Goal: Task Accomplishment & Management: Complete application form

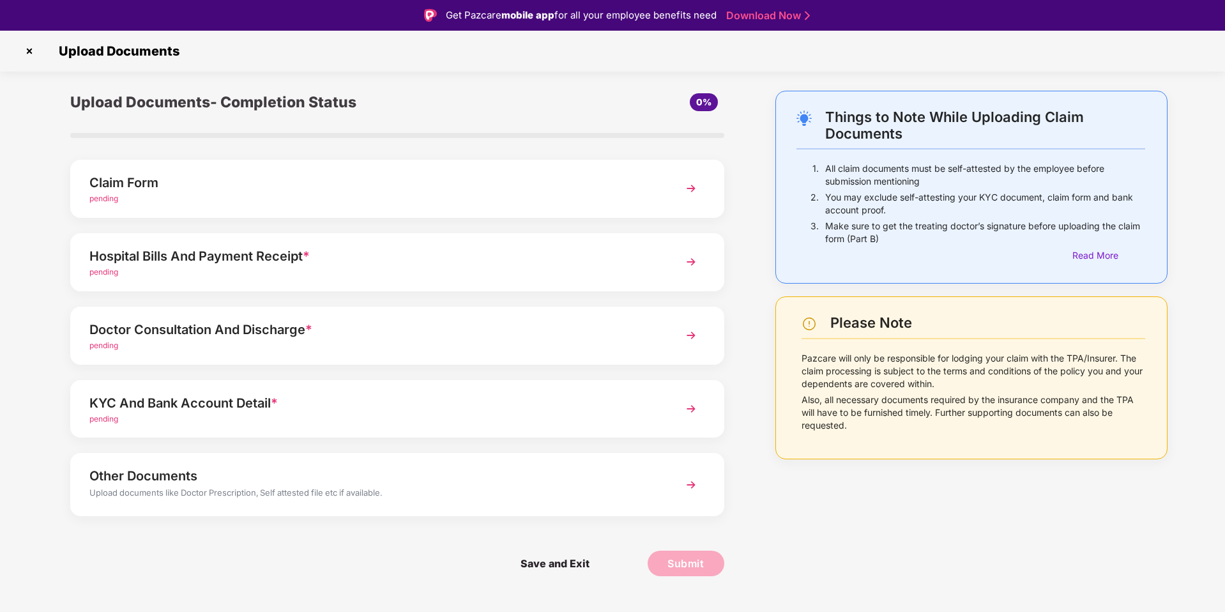
click at [313, 178] on div "Claim Form" at bounding box center [371, 182] width 564 height 20
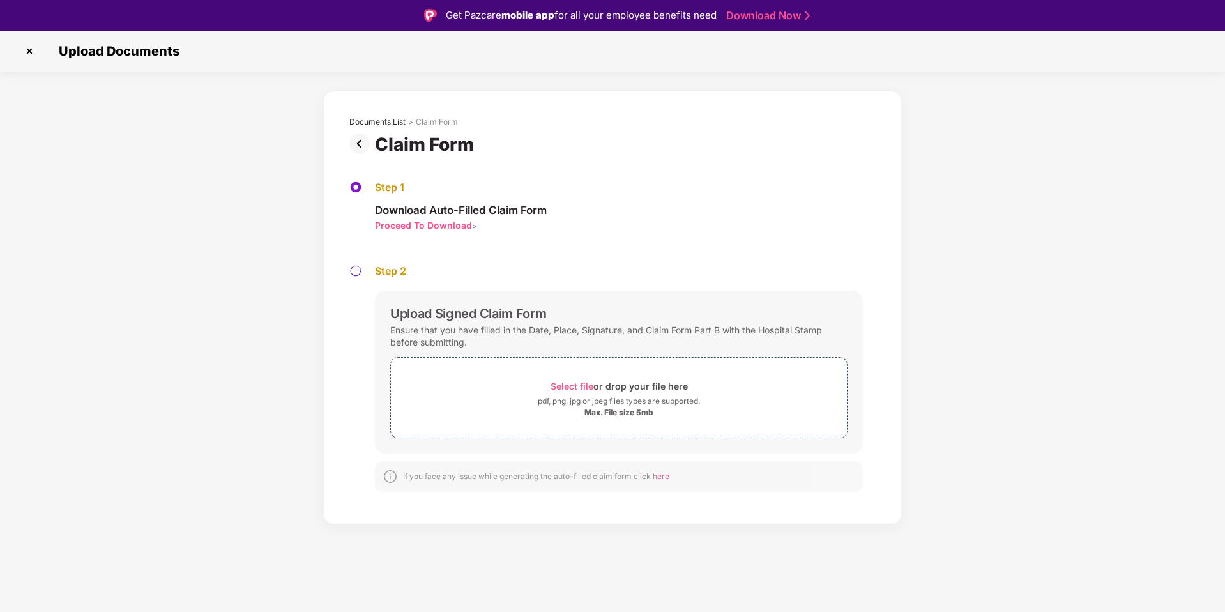
click at [433, 224] on div "Proceed To Download" at bounding box center [423, 225] width 97 height 12
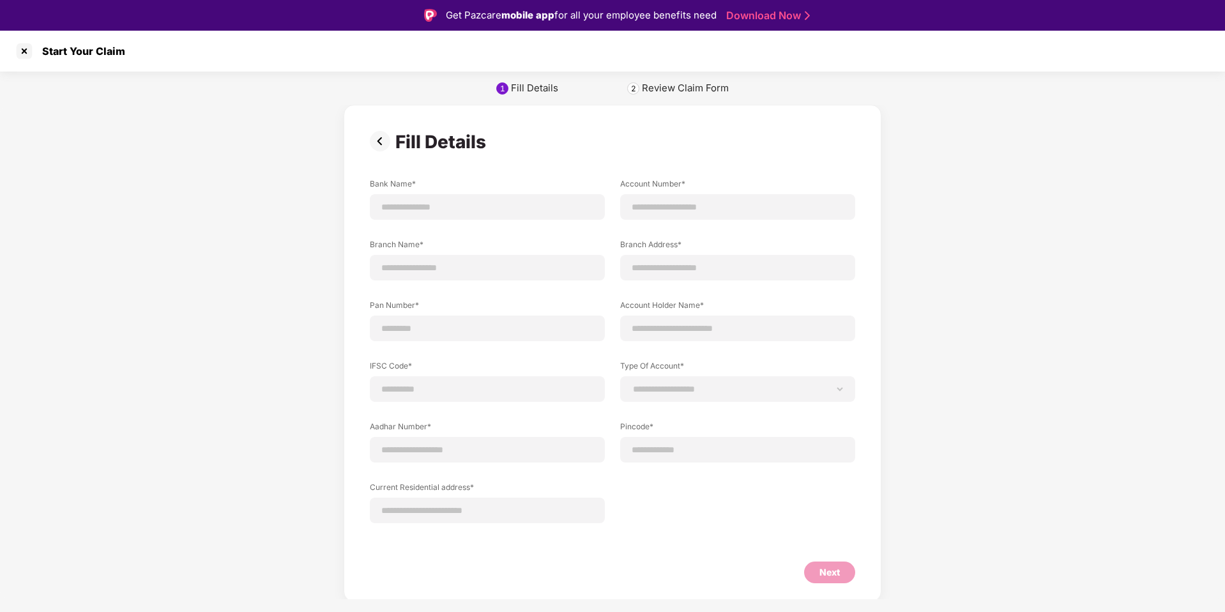
scroll to position [3, 0]
click at [27, 47] on div at bounding box center [24, 51] width 20 height 20
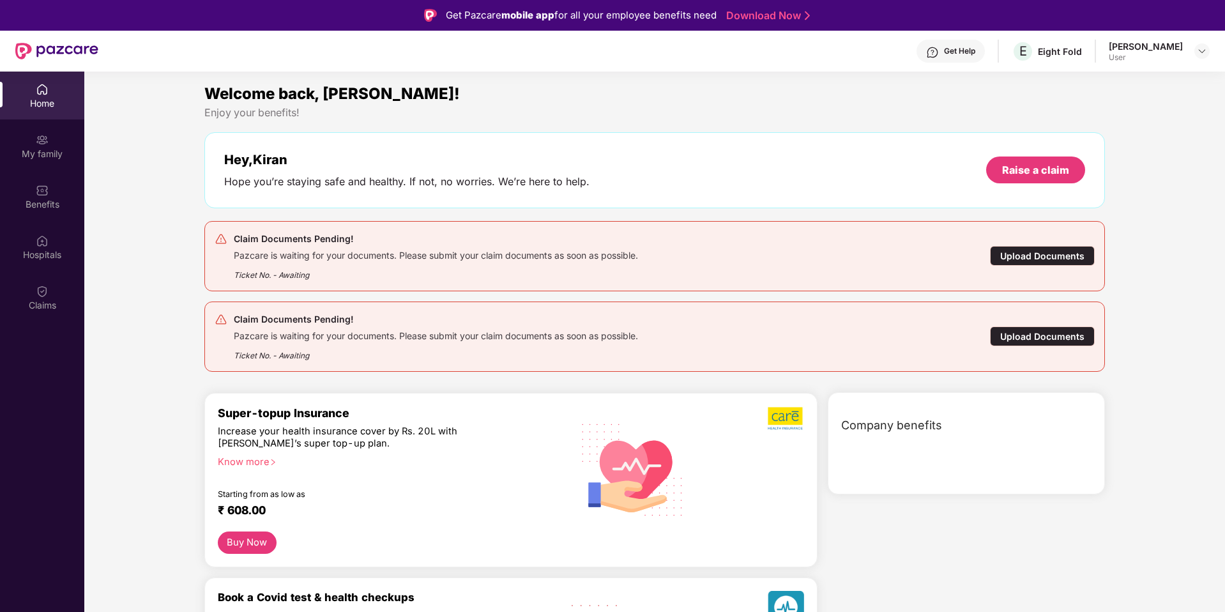
scroll to position [3, 0]
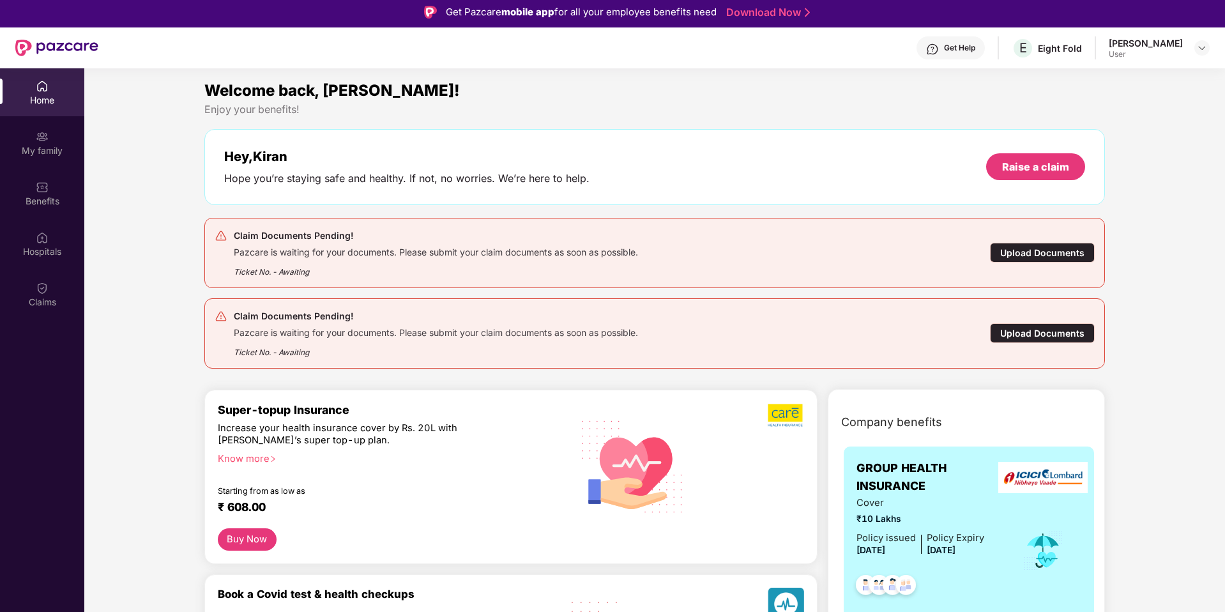
click at [1034, 255] on div "Upload Documents" at bounding box center [1042, 253] width 105 height 20
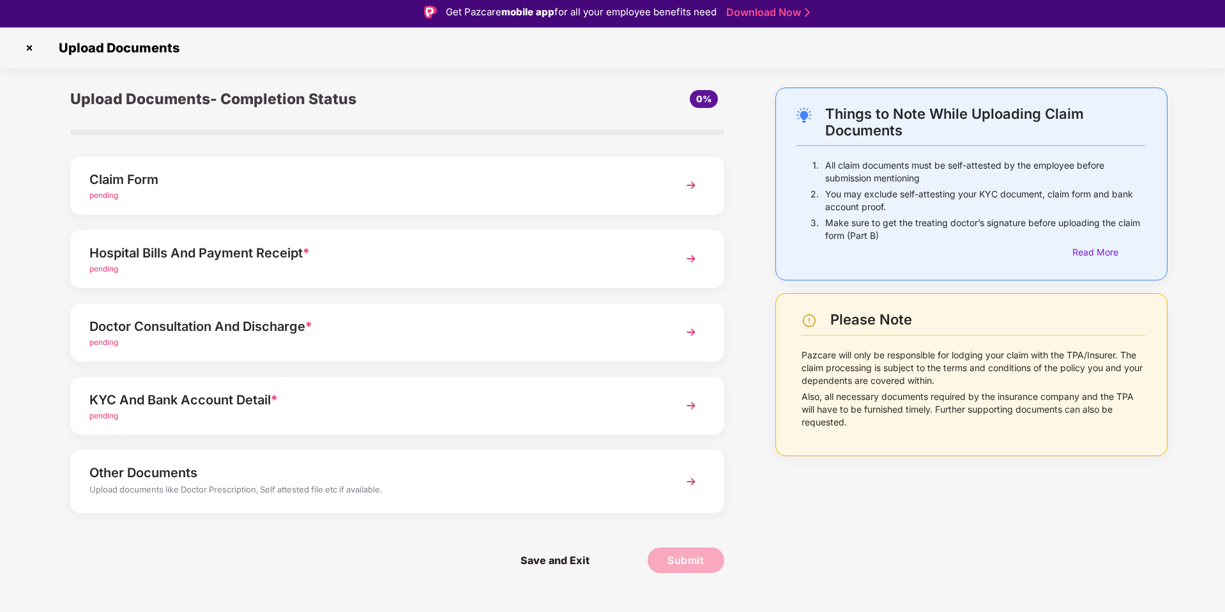
click at [538, 196] on div "pending" at bounding box center [371, 196] width 564 height 12
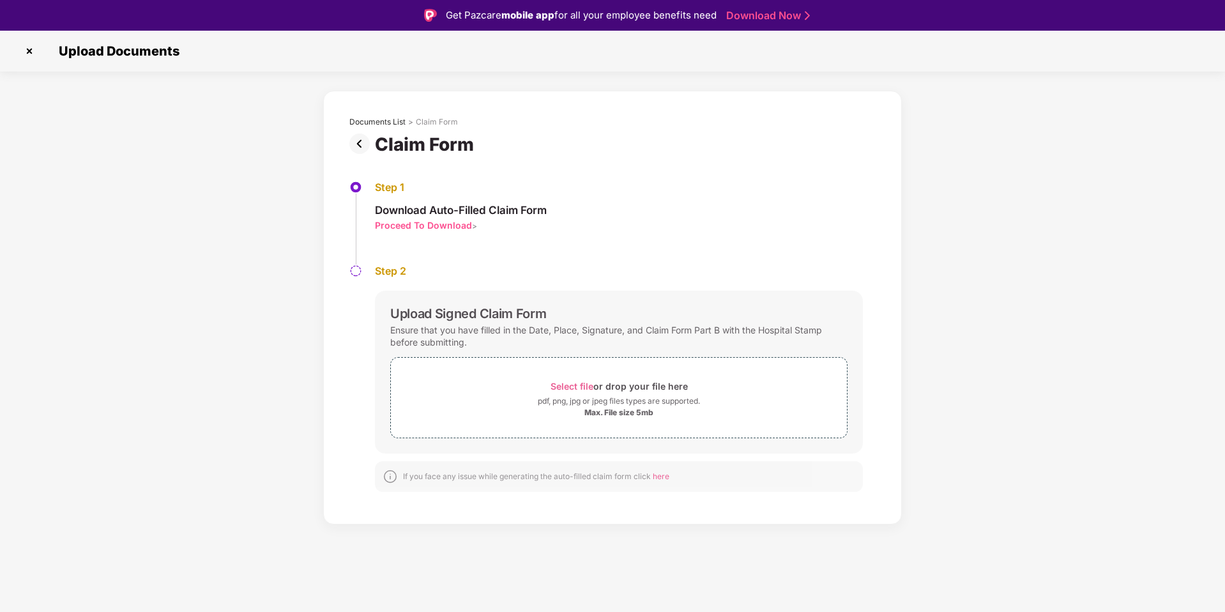
drag, startPoint x: 33, startPoint y: 48, endPoint x: 40, endPoint y: 48, distance: 7.7
click at [33, 48] on img at bounding box center [29, 51] width 20 height 20
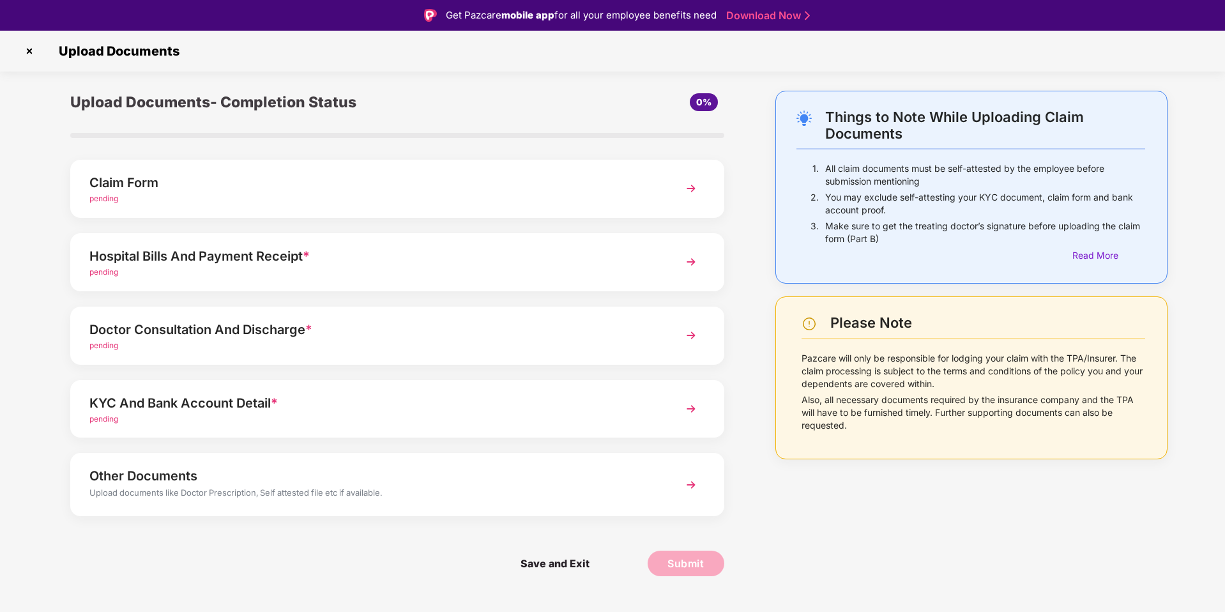
click at [614, 411] on div "KYC And Bank Account Detail *" at bounding box center [371, 403] width 564 height 20
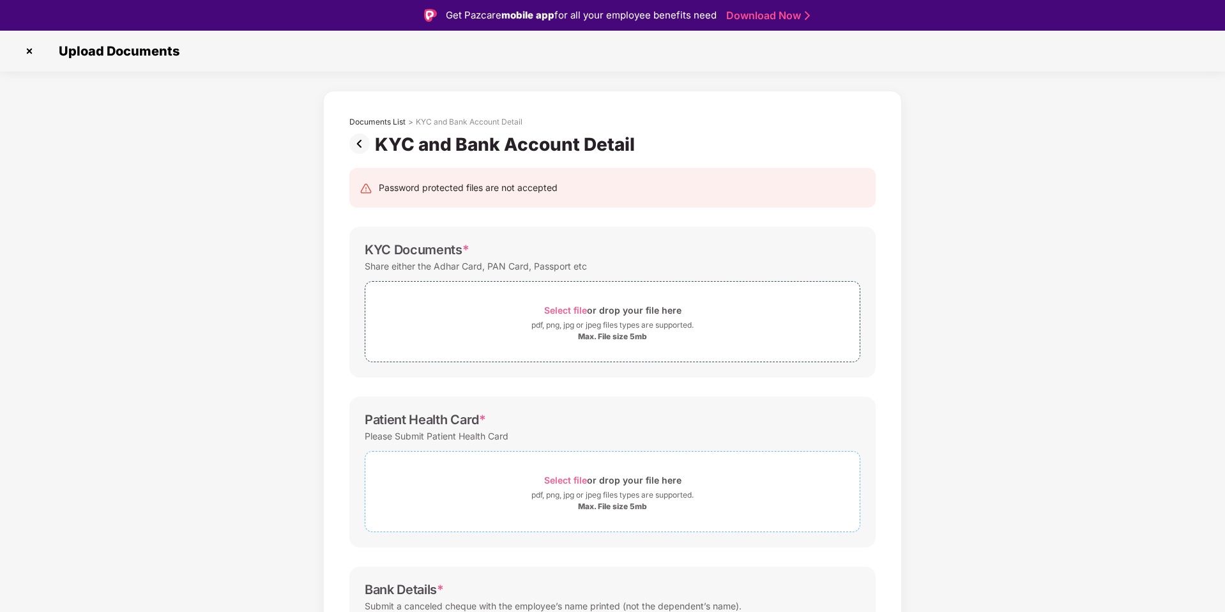
click at [593, 482] on div "Select file or drop your file here" at bounding box center [612, 479] width 137 height 17
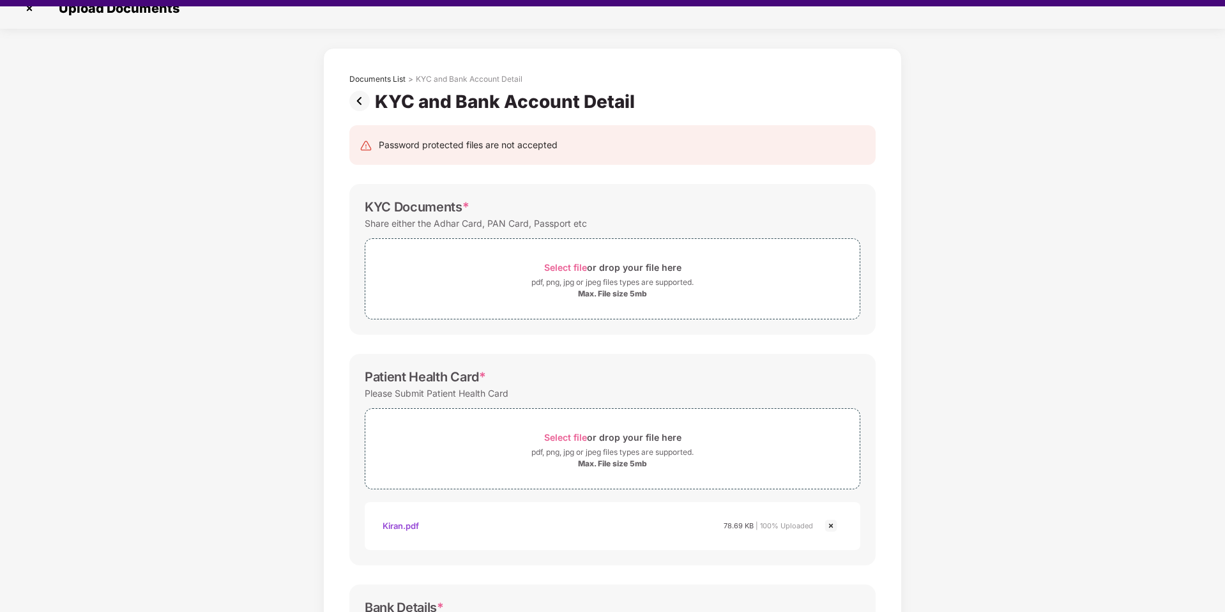
scroll to position [29, 0]
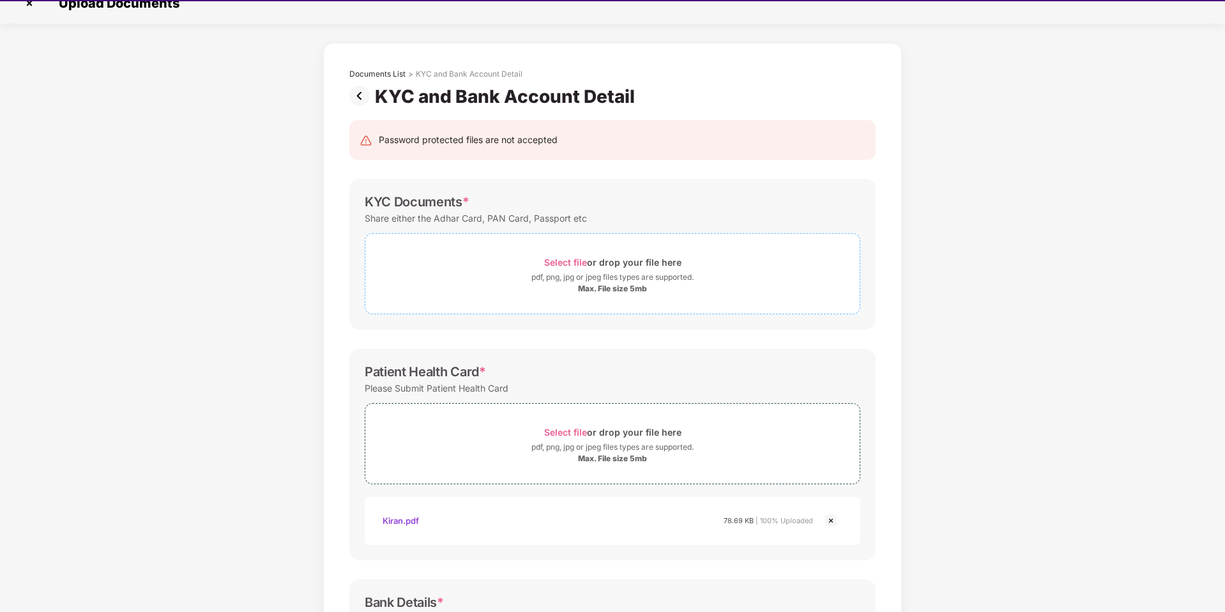
click at [575, 263] on span "Select file" at bounding box center [565, 262] width 43 height 11
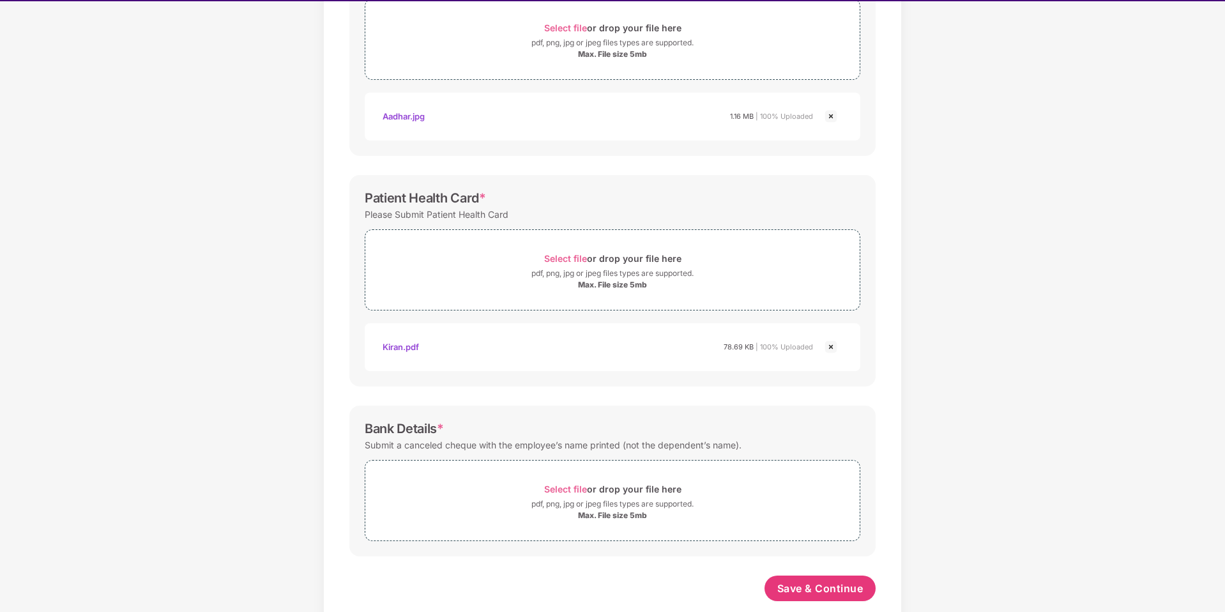
scroll to position [273, 0]
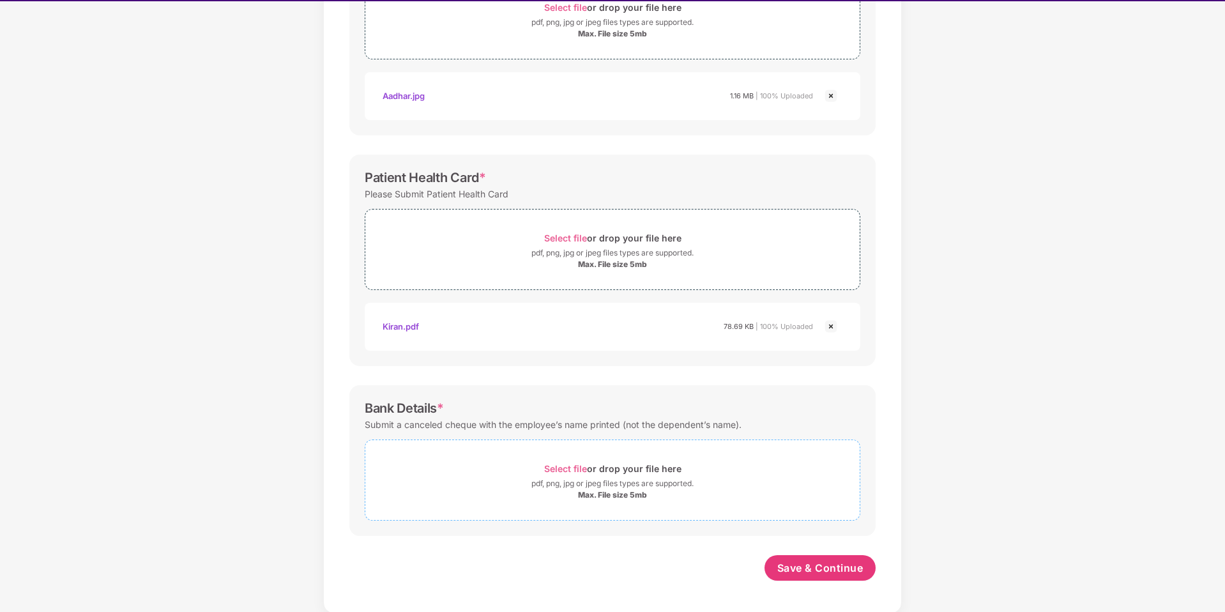
click at [533, 492] on div "Max. File size 5mb" at bounding box center [612, 495] width 494 height 10
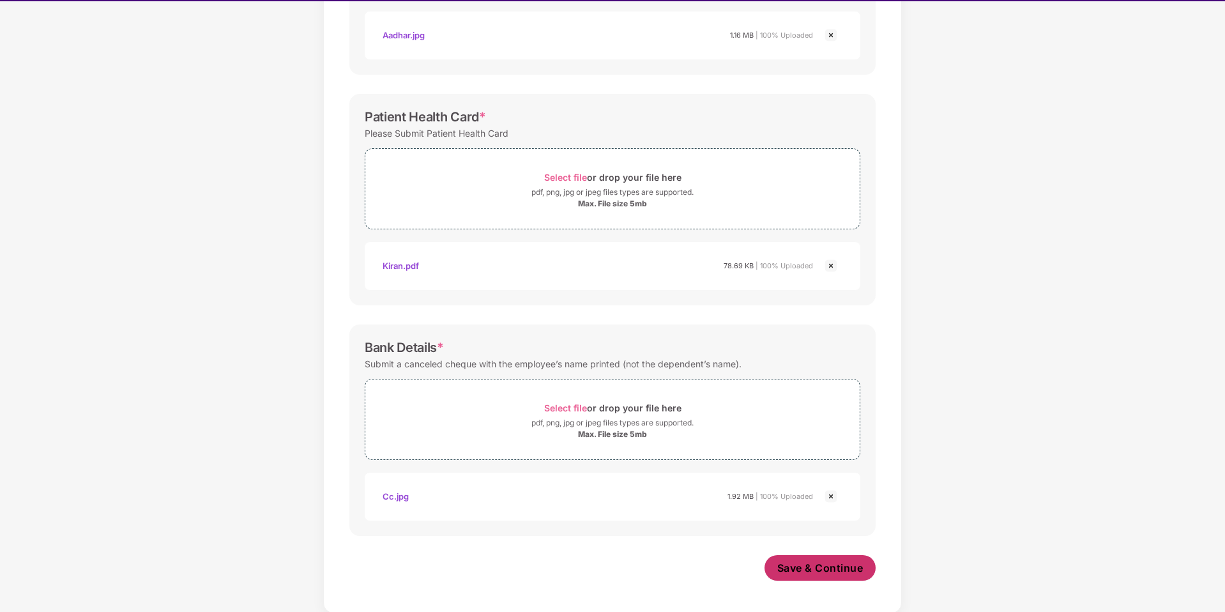
click at [837, 563] on span "Save & Continue" at bounding box center [820, 568] width 86 height 14
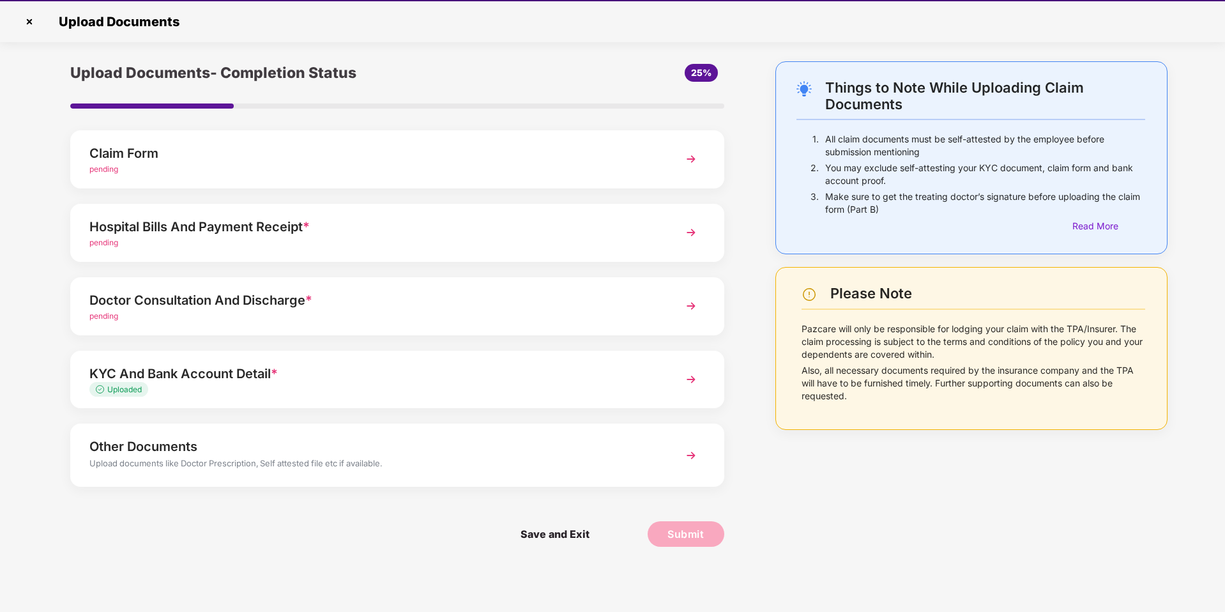
click at [379, 307] on div "Doctor Consultation And Discharge *" at bounding box center [371, 300] width 564 height 20
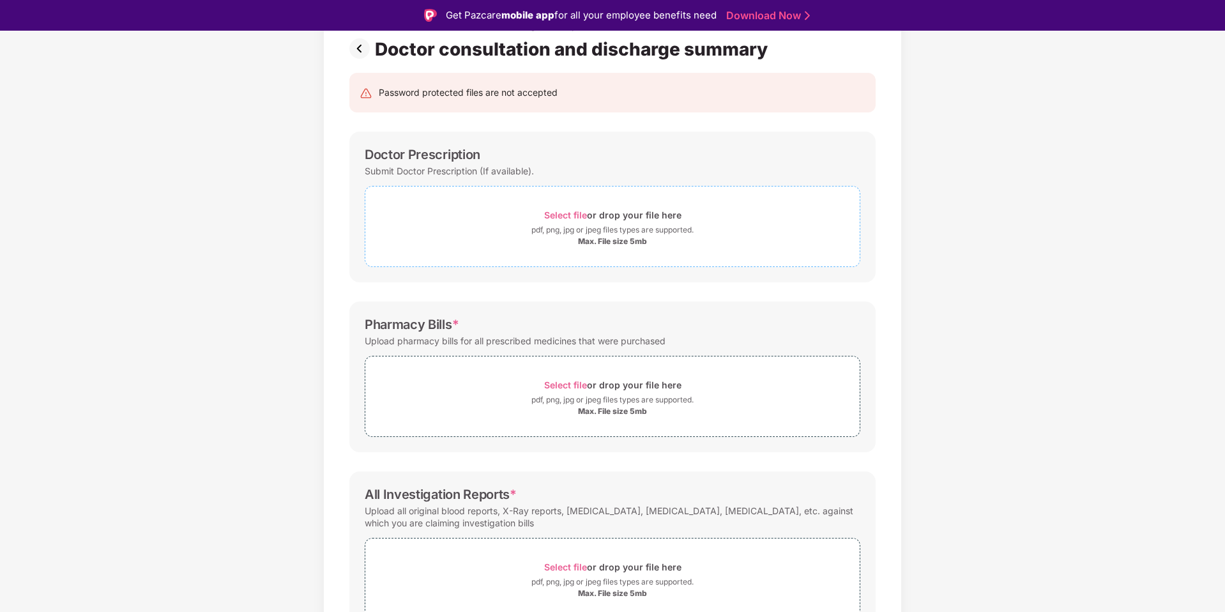
scroll to position [92, 0]
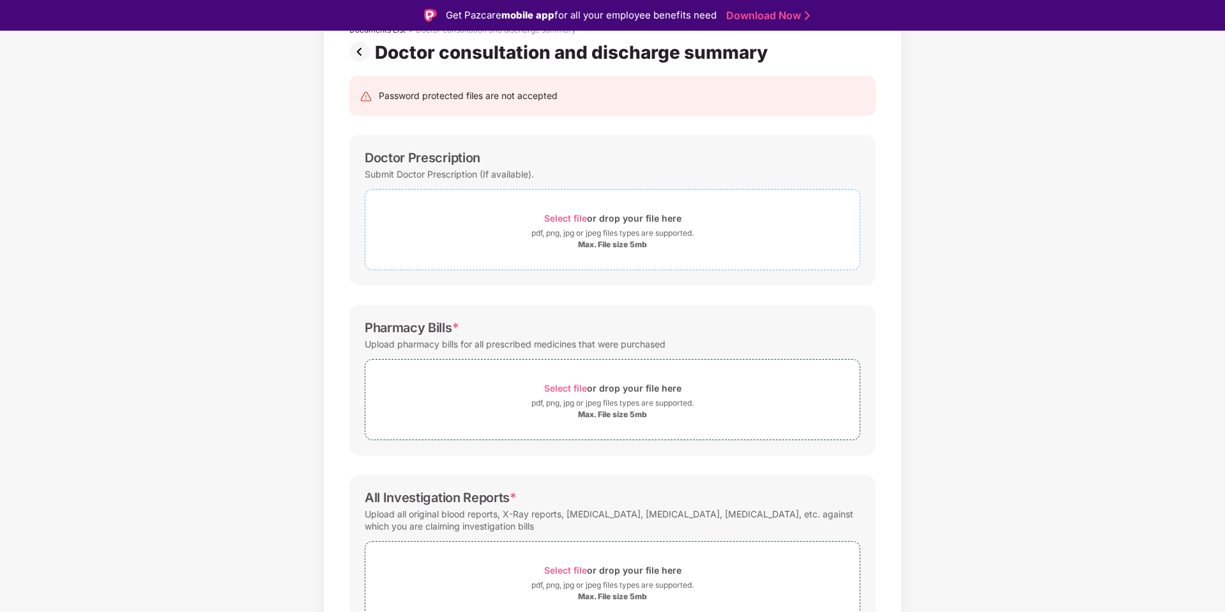
click at [565, 215] on span "Select file" at bounding box center [565, 218] width 43 height 11
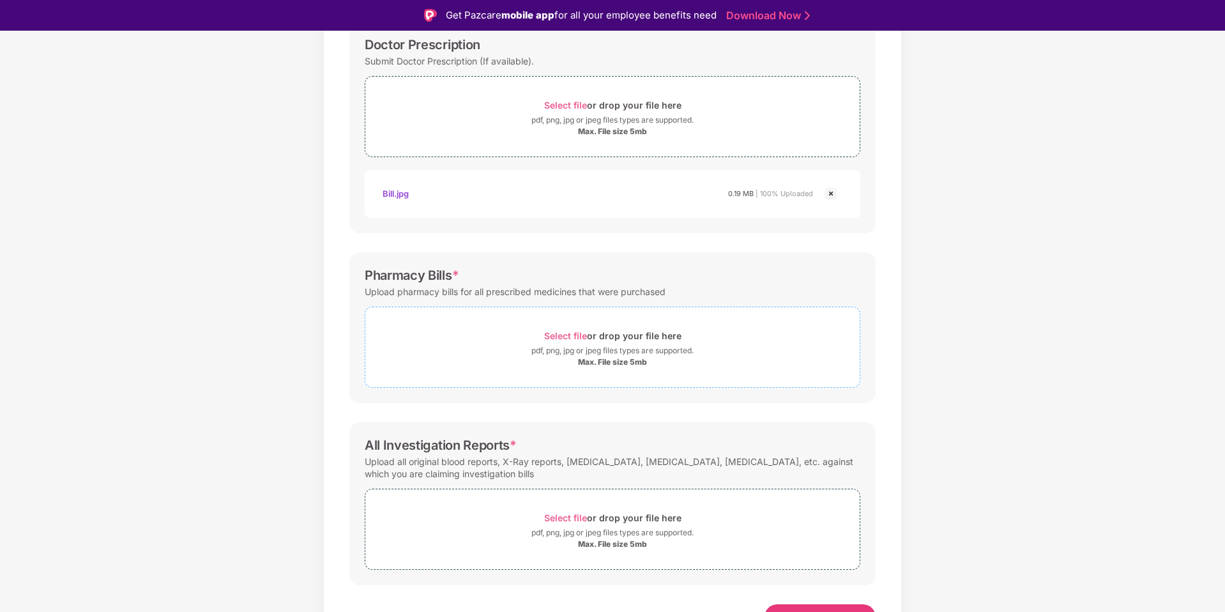
scroll to position [209, 0]
click at [570, 333] on span "Select file" at bounding box center [565, 331] width 43 height 11
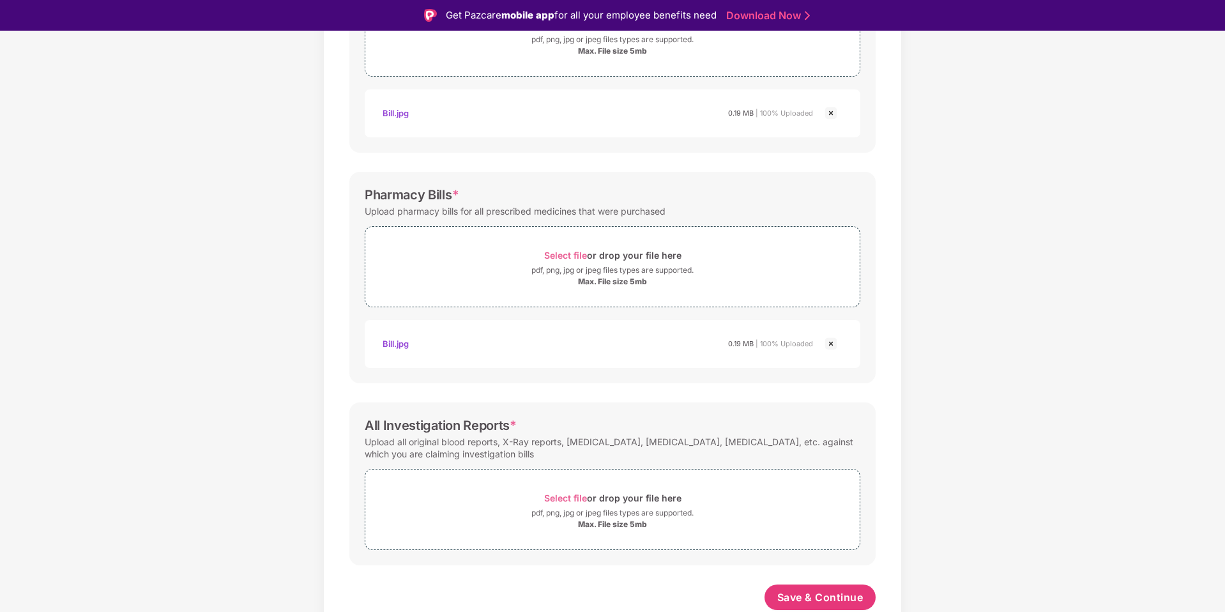
scroll to position [286, 0]
click at [569, 495] on span "Select file" at bounding box center [565, 497] width 43 height 11
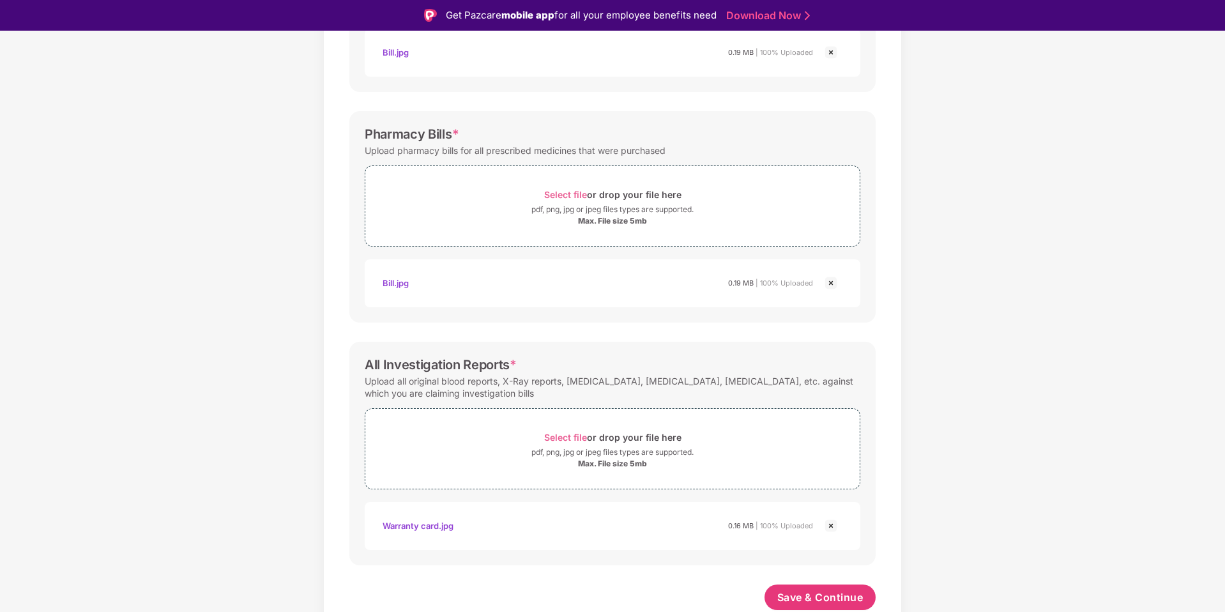
scroll to position [346, 0]
click at [844, 591] on span "Save & Continue" at bounding box center [820, 597] width 86 height 14
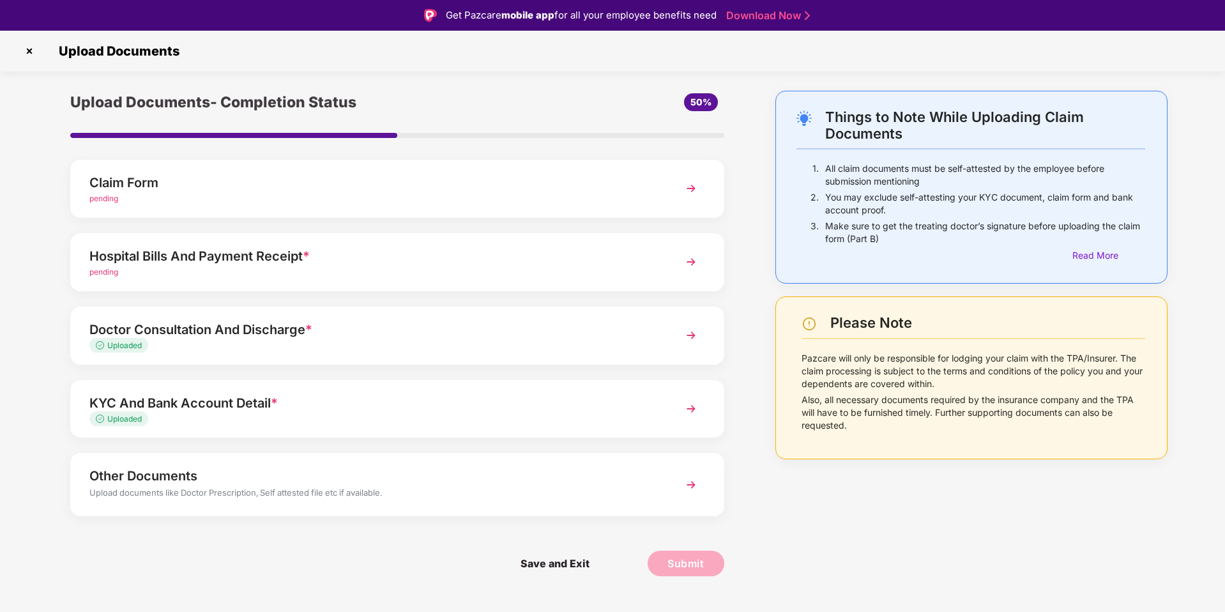
click at [465, 265] on div "Hospital Bills And Payment Receipt * pending" at bounding box center [371, 262] width 564 height 33
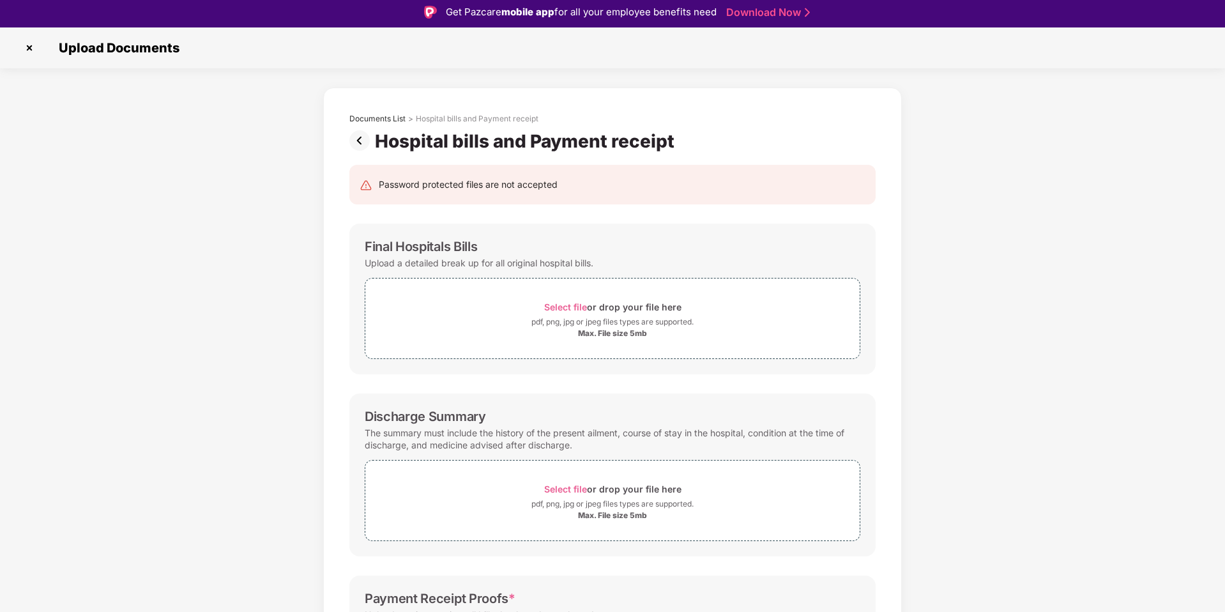
scroll to position [4, 0]
click at [560, 301] on span "Select file" at bounding box center [565, 306] width 43 height 11
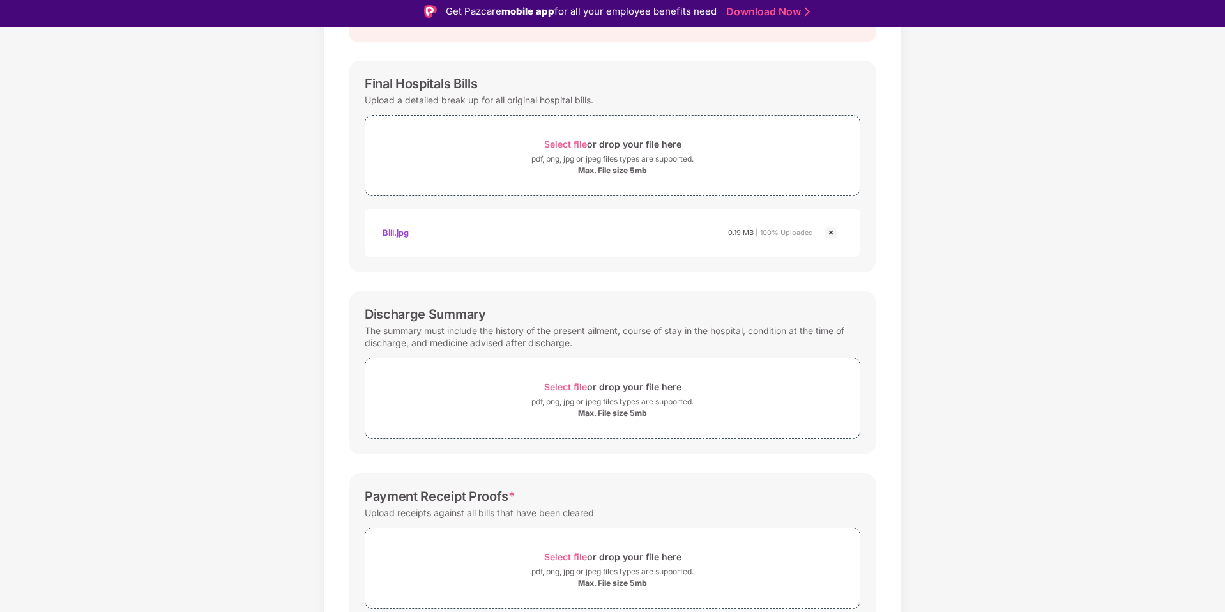
scroll to position [225, 0]
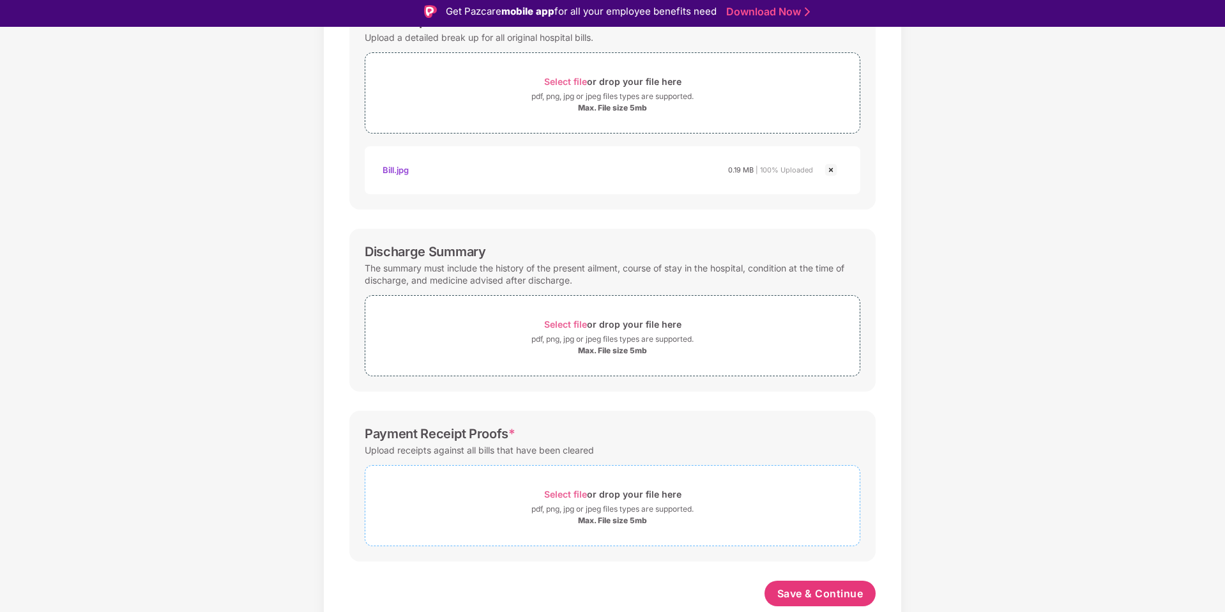
click at [584, 492] on span "Select file" at bounding box center [565, 494] width 43 height 11
click at [563, 321] on span "Select file" at bounding box center [565, 324] width 43 height 11
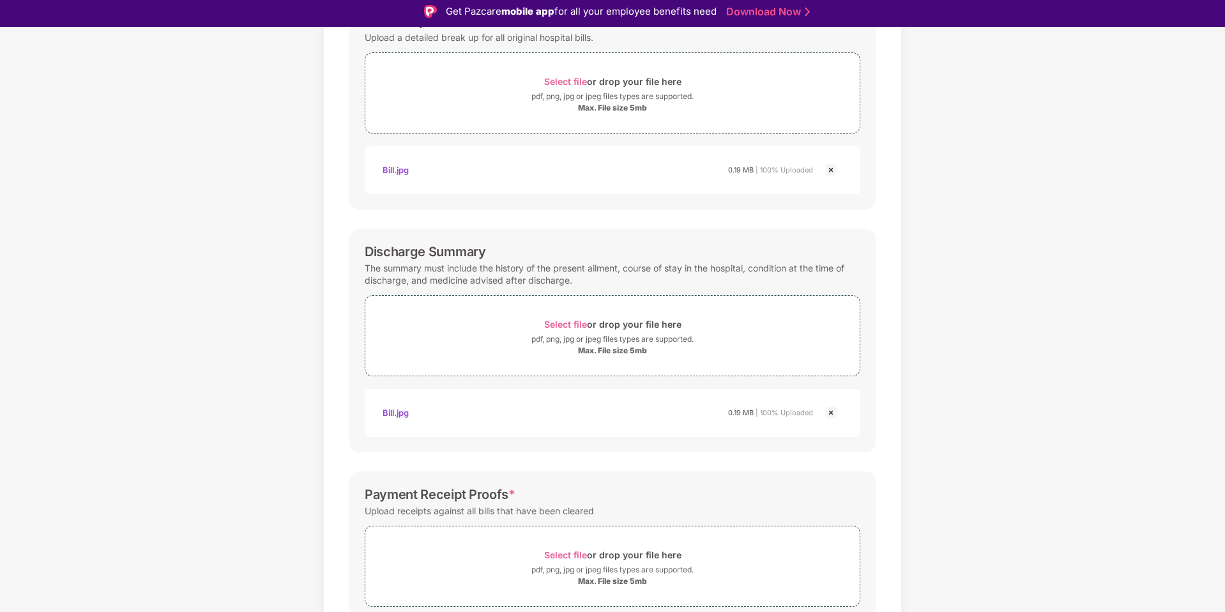
scroll to position [346, 0]
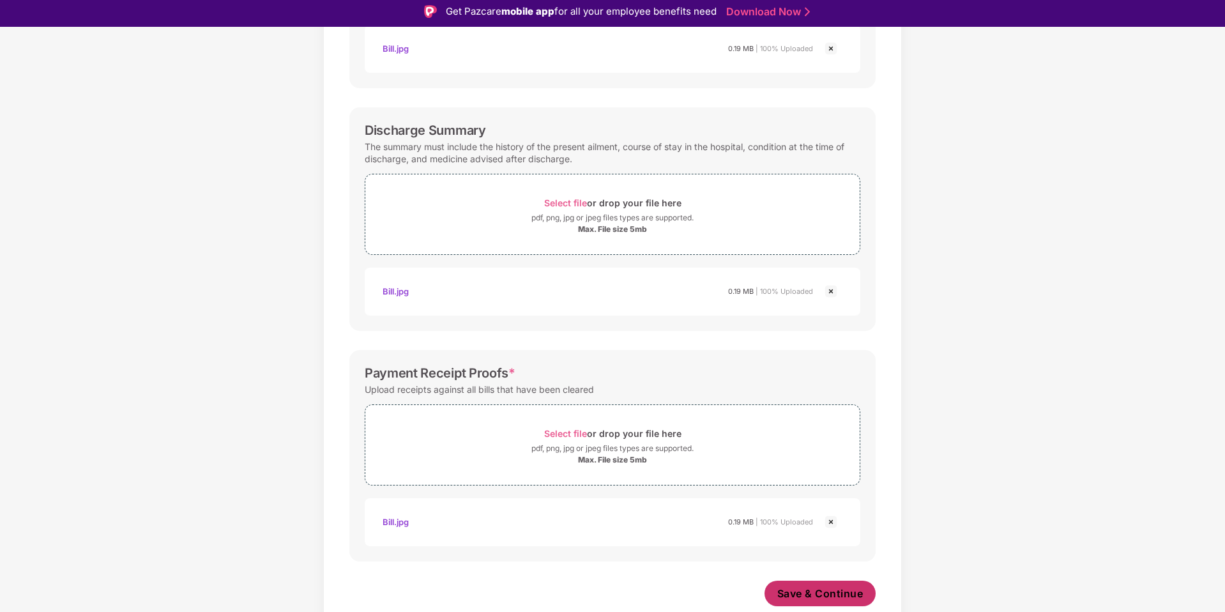
click at [818, 591] on span "Save & Continue" at bounding box center [820, 593] width 86 height 14
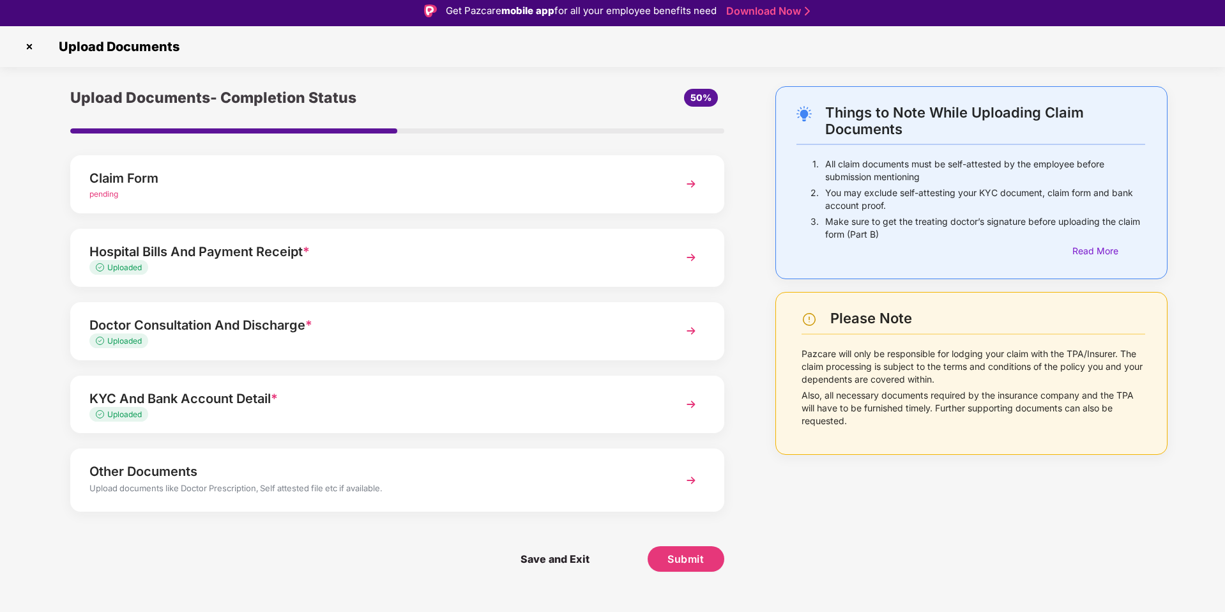
click at [618, 473] on div "Other Documents" at bounding box center [371, 471] width 564 height 20
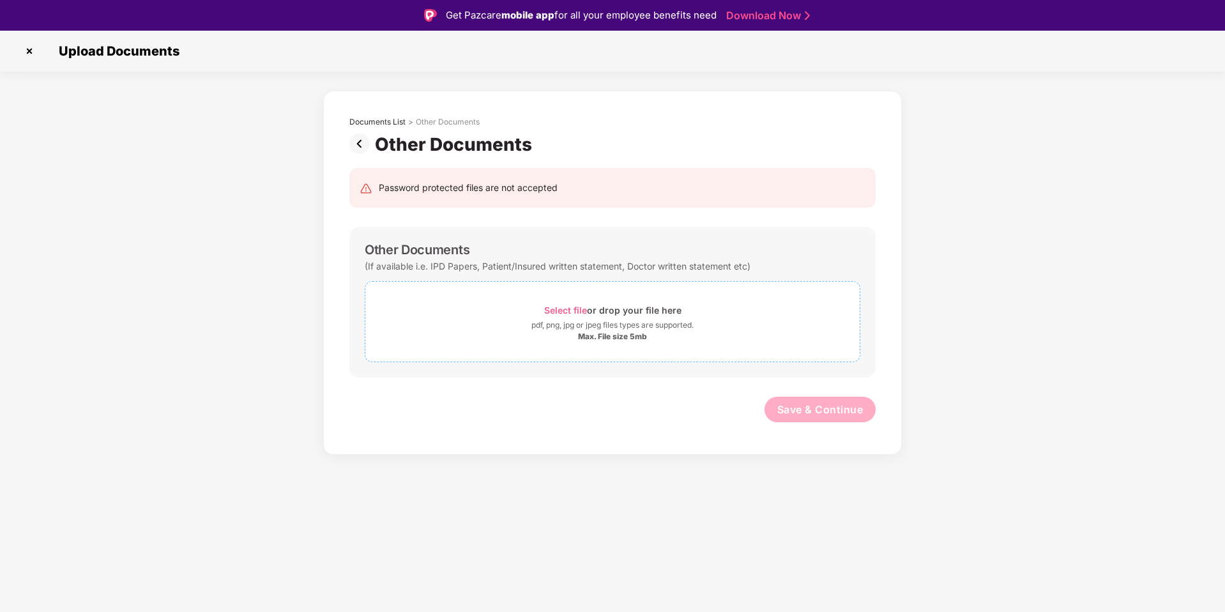
click at [553, 309] on span "Select file" at bounding box center [565, 310] width 43 height 11
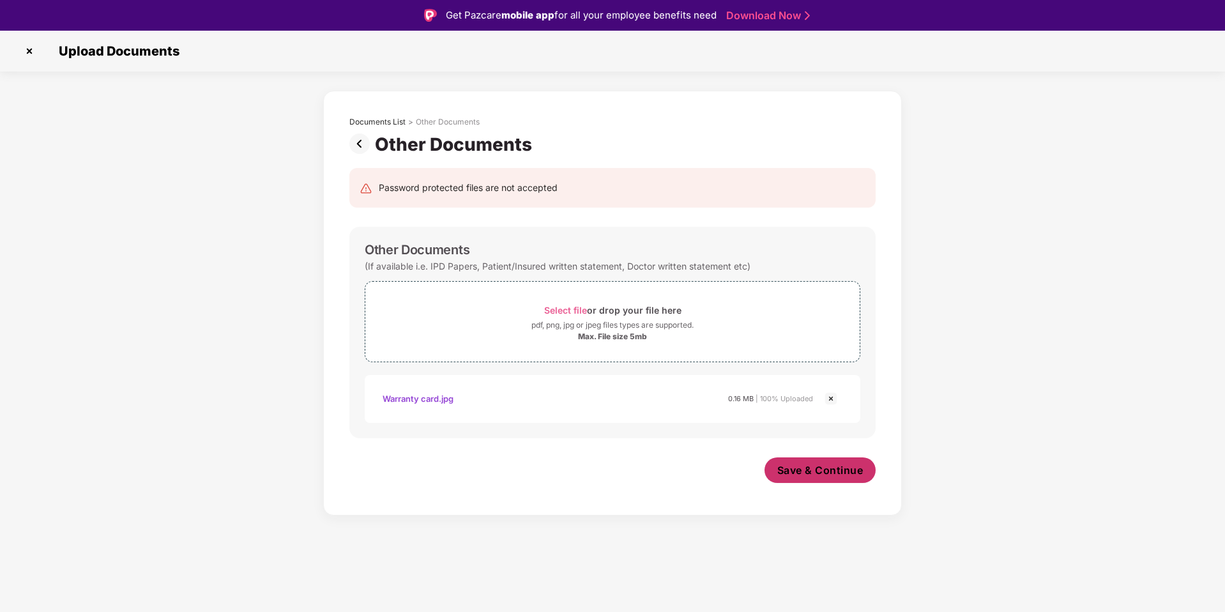
click at [814, 472] on span "Save & Continue" at bounding box center [820, 470] width 86 height 14
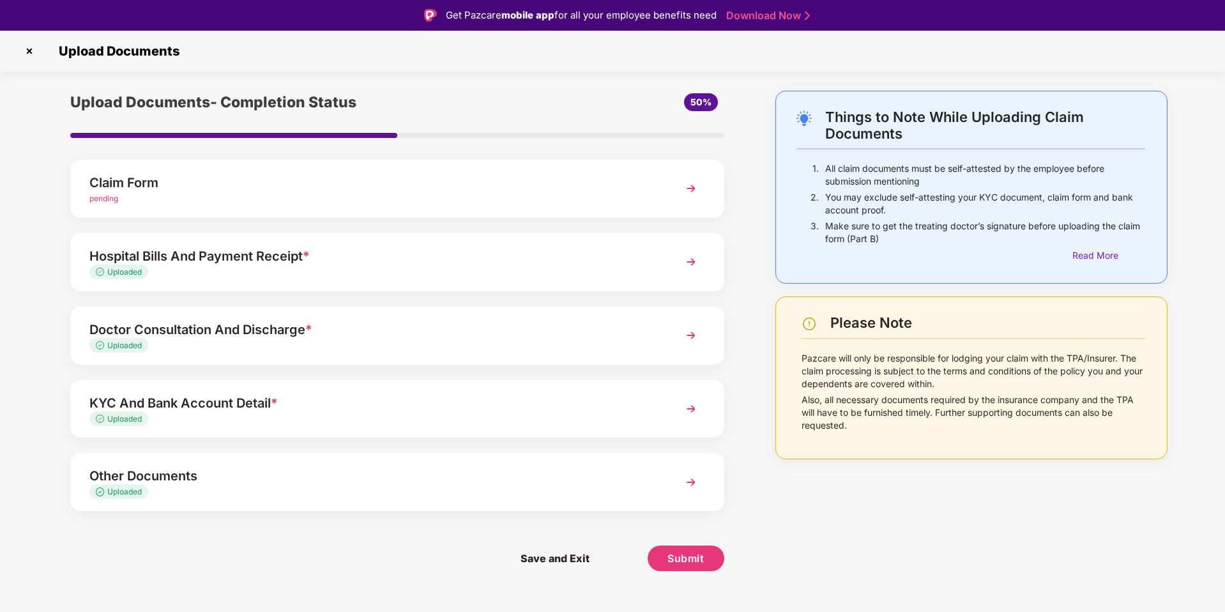
click at [374, 182] on div "Claim Form" at bounding box center [371, 182] width 564 height 20
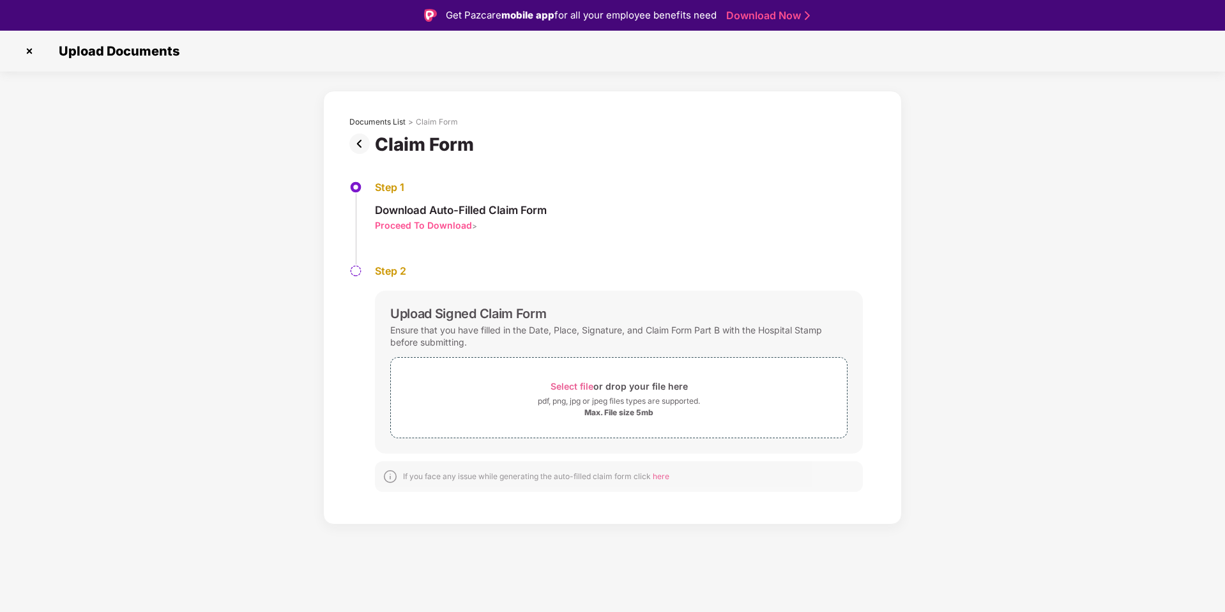
scroll to position [1, 0]
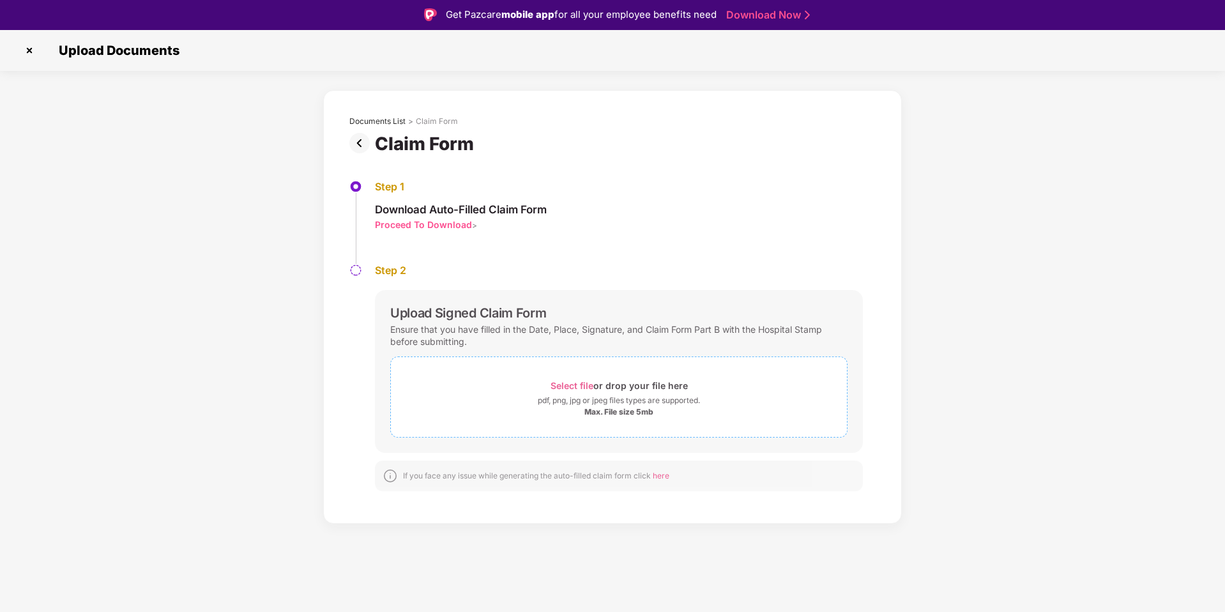
click at [565, 382] on span "Select file" at bounding box center [572, 385] width 43 height 11
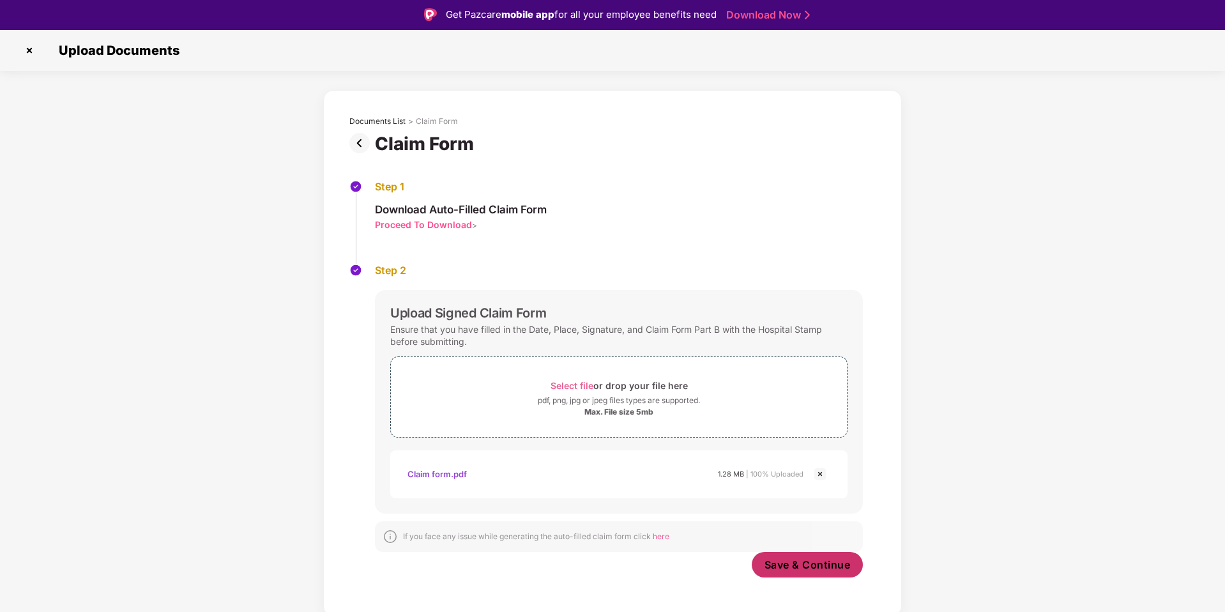
click at [821, 565] on span "Save & Continue" at bounding box center [808, 565] width 86 height 14
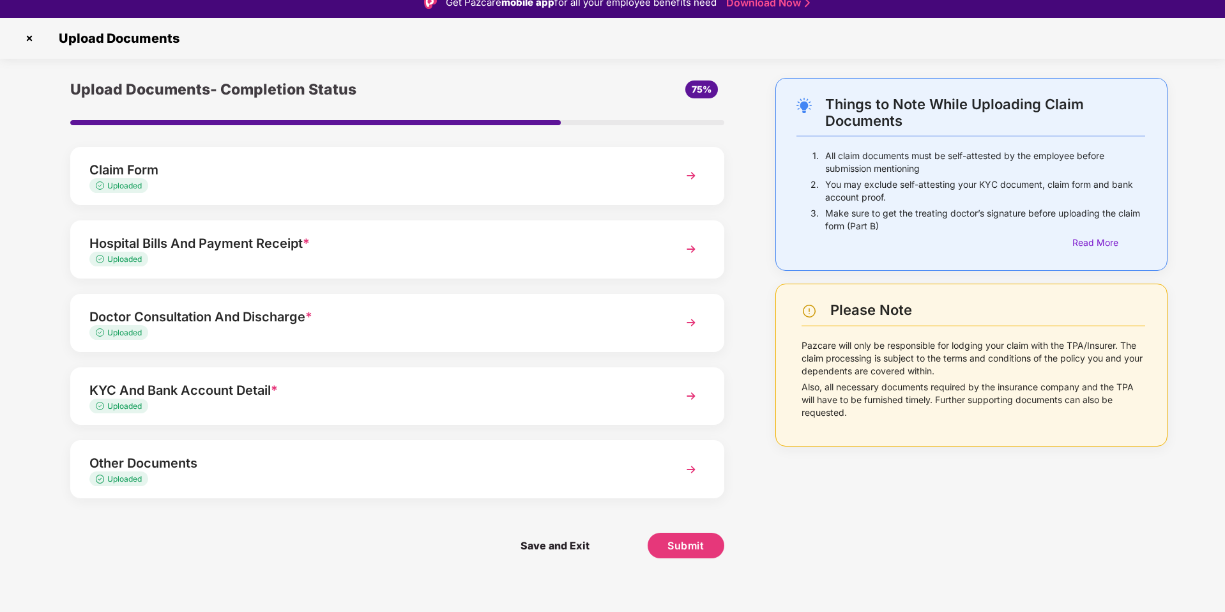
scroll to position [31, 0]
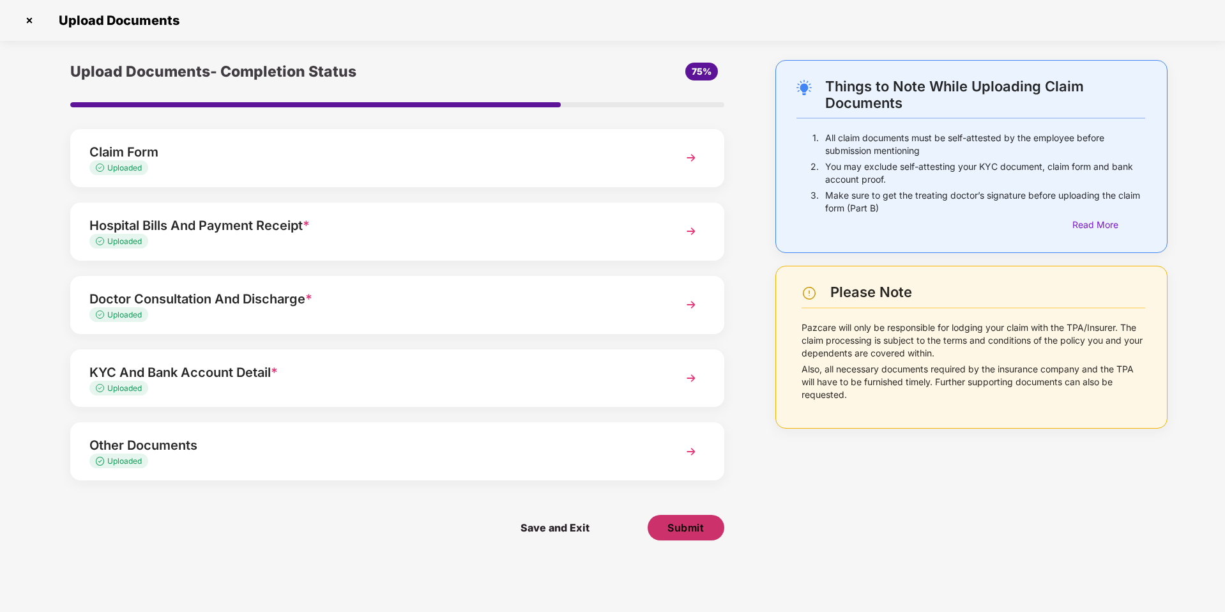
click at [687, 526] on span "Submit" at bounding box center [685, 528] width 36 height 14
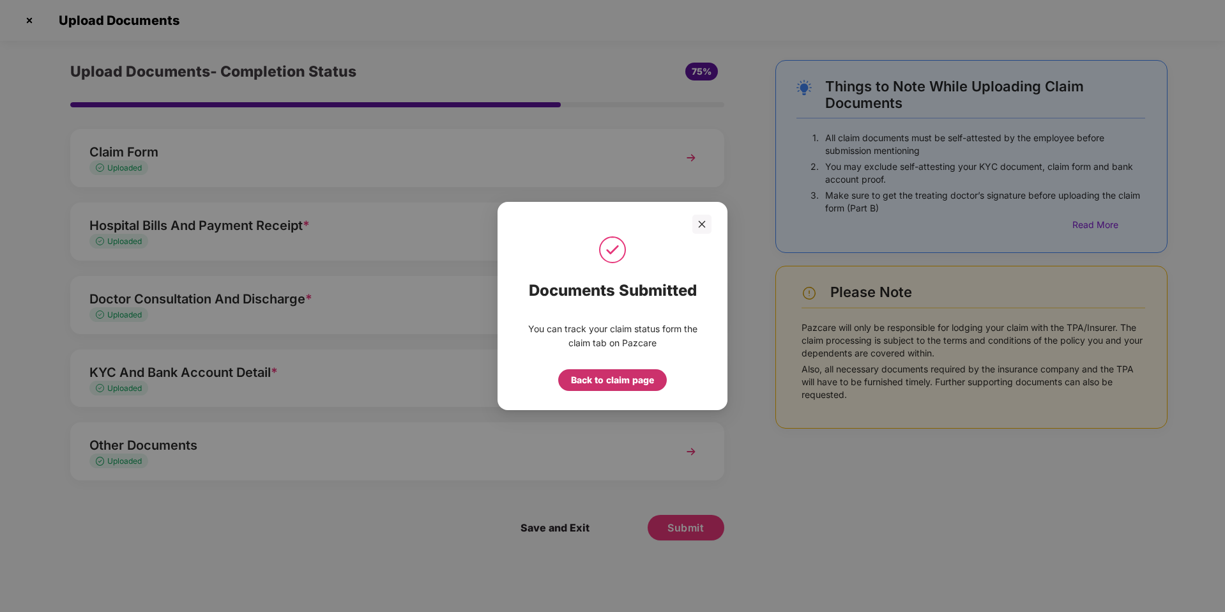
click at [611, 373] on div "Back to claim page" at bounding box center [612, 380] width 83 height 14
